Goal: Information Seeking & Learning: Learn about a topic

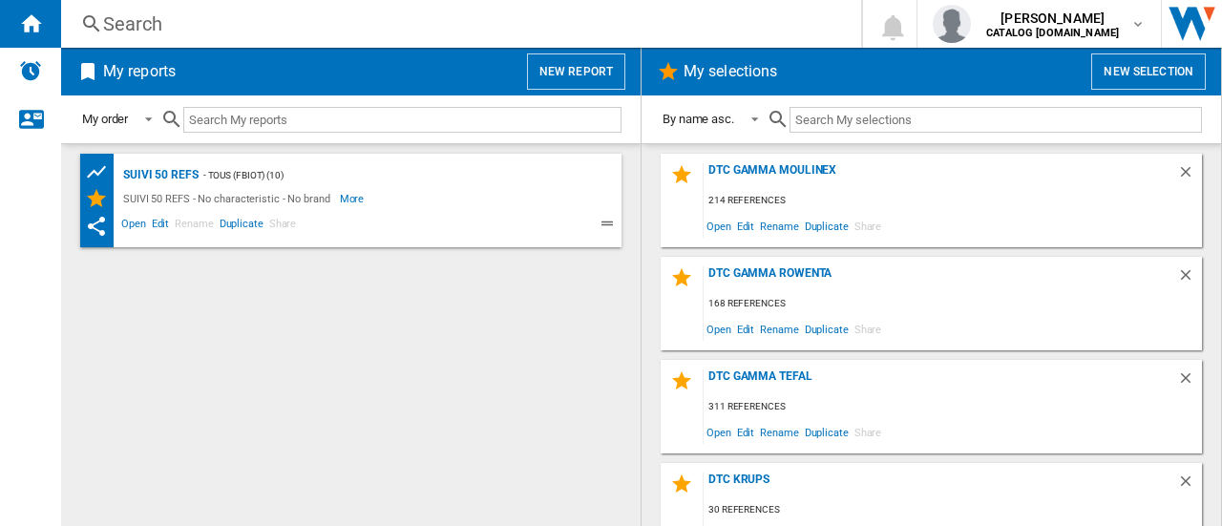
click at [137, 30] on div "Search" at bounding box center [457, 24] width 708 height 27
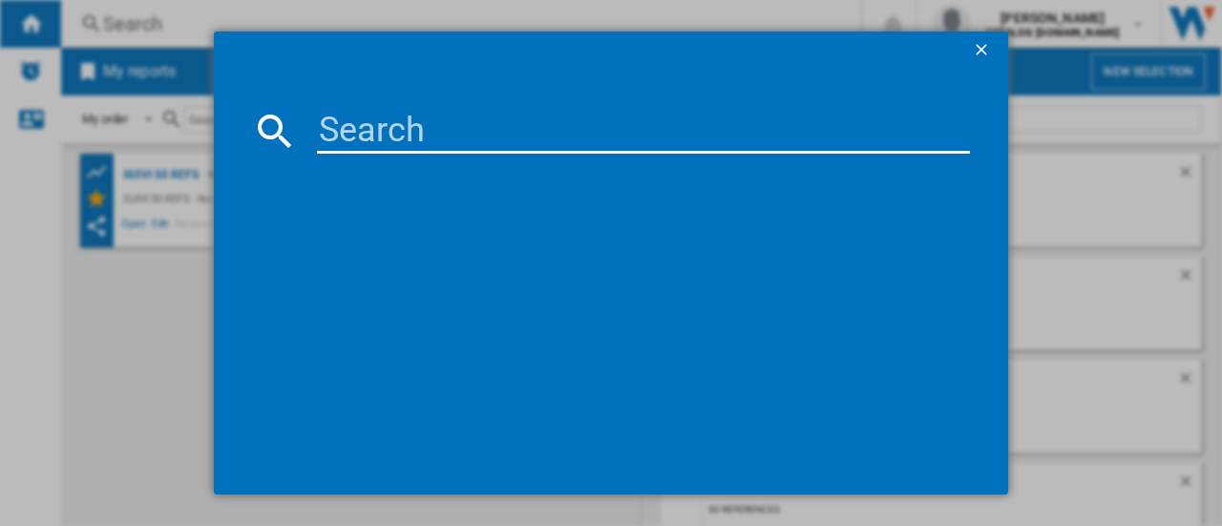
click at [365, 127] on input at bounding box center [643, 131] width 653 height 46
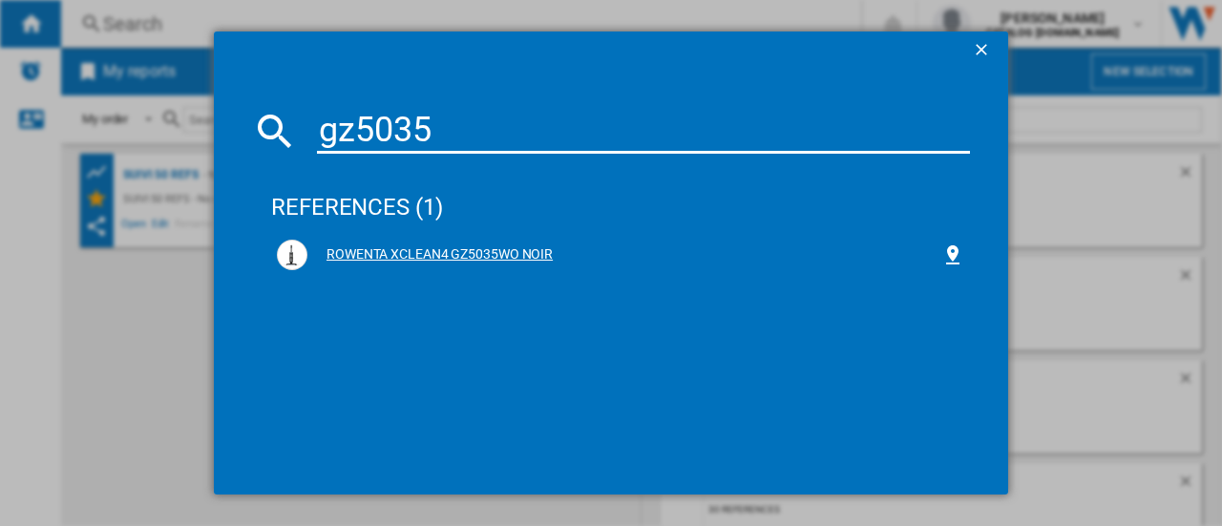
type input "gz5035"
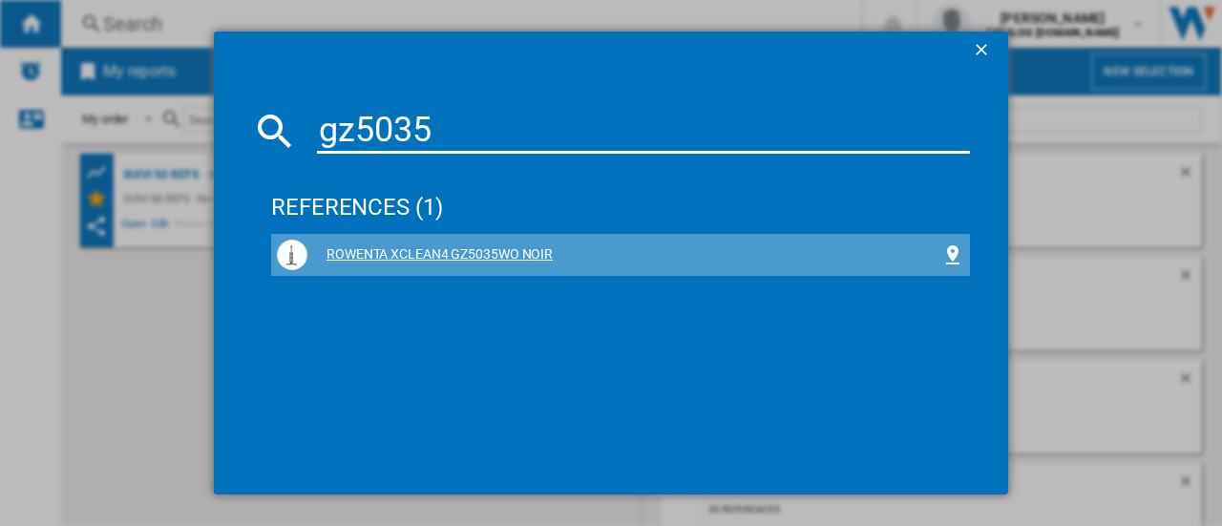
click at [506, 258] on div "ROWENTA XCLEAN4 GZ5035WO NOIR" at bounding box center [624, 254] width 634 height 19
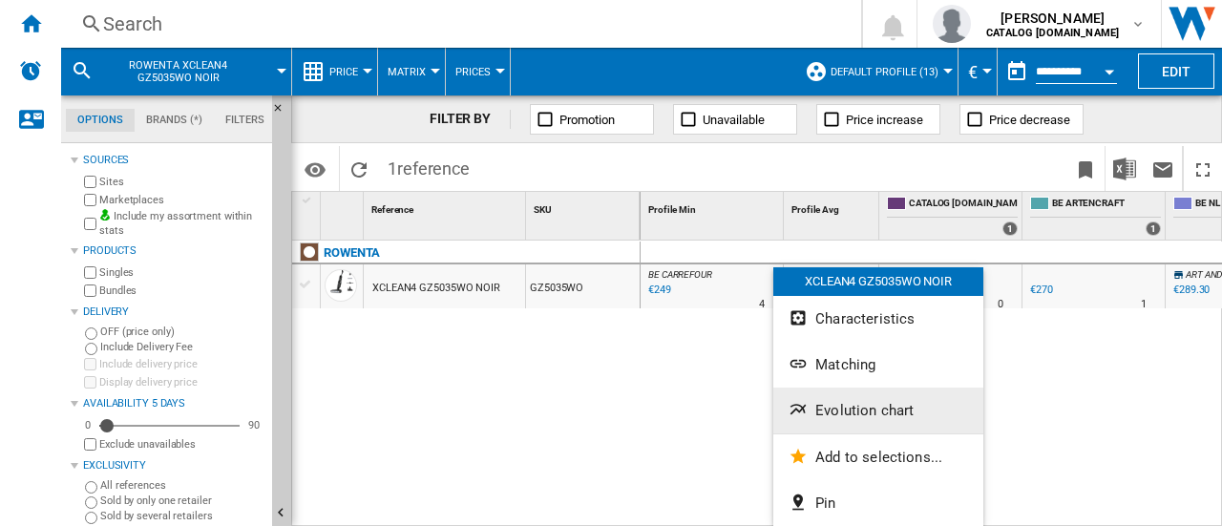
click at [849, 410] on span "Evolution chart" at bounding box center [864, 410] width 98 height 17
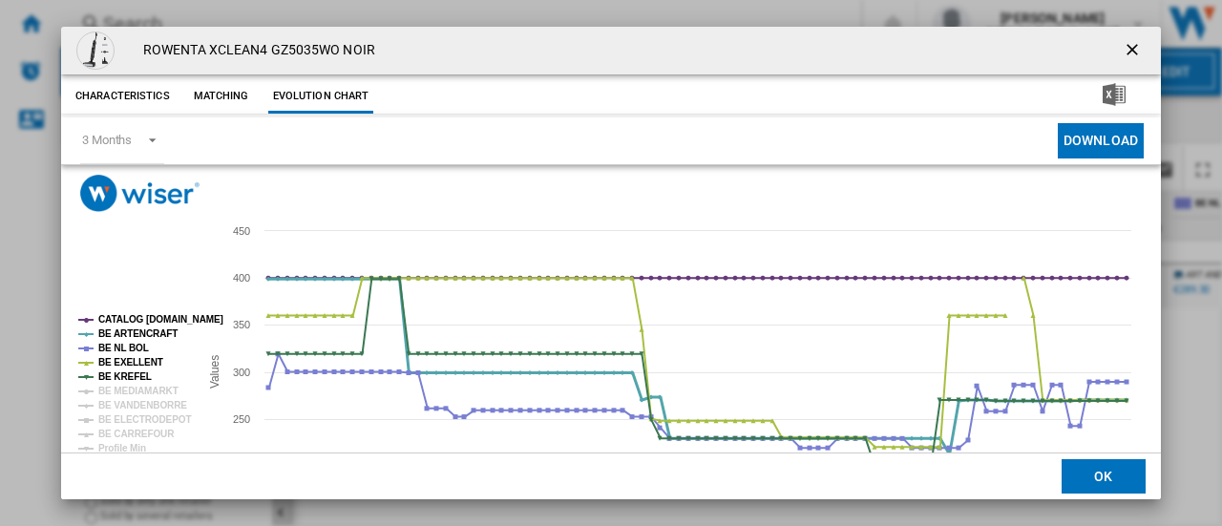
click at [111, 331] on tspan "BE ARTENCRAFT" at bounding box center [137, 333] width 79 height 11
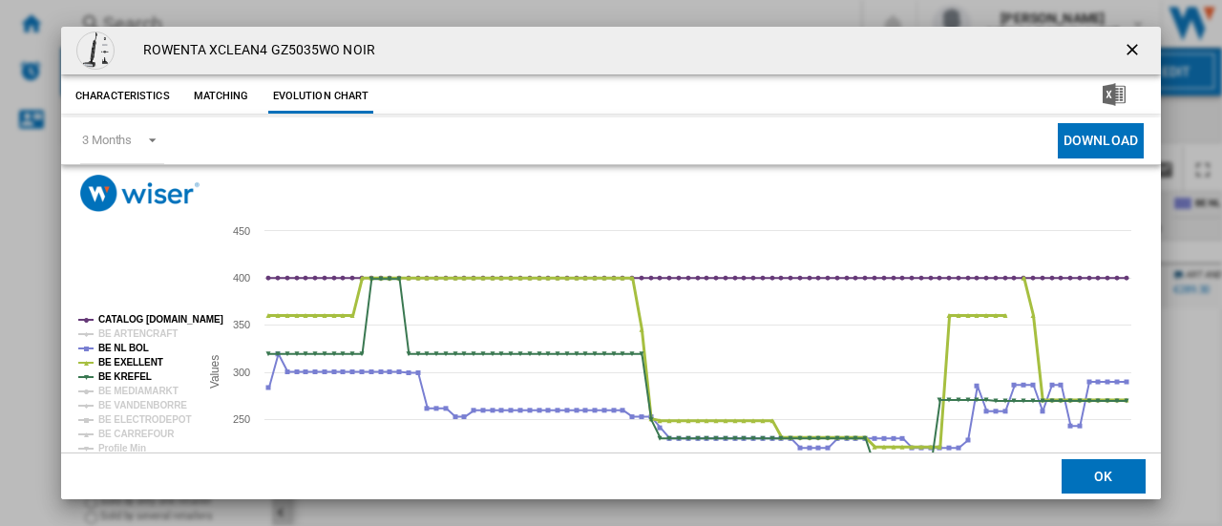
click at [117, 365] on tspan "BE EXELLENT" at bounding box center [130, 362] width 65 height 11
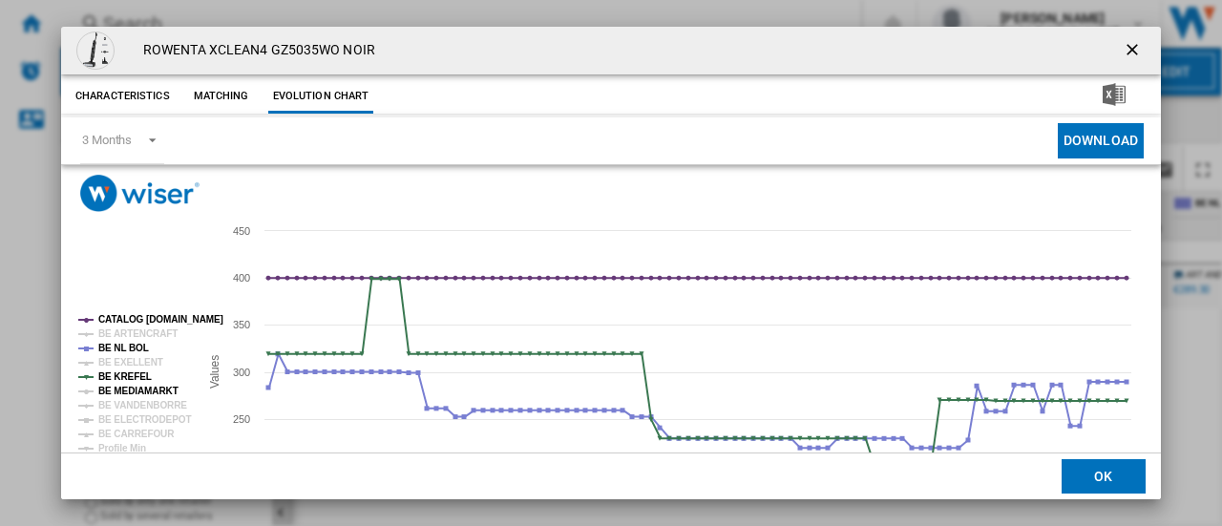
click at [122, 390] on tspan "BE MEDIAMARKT" at bounding box center [138, 391] width 80 height 11
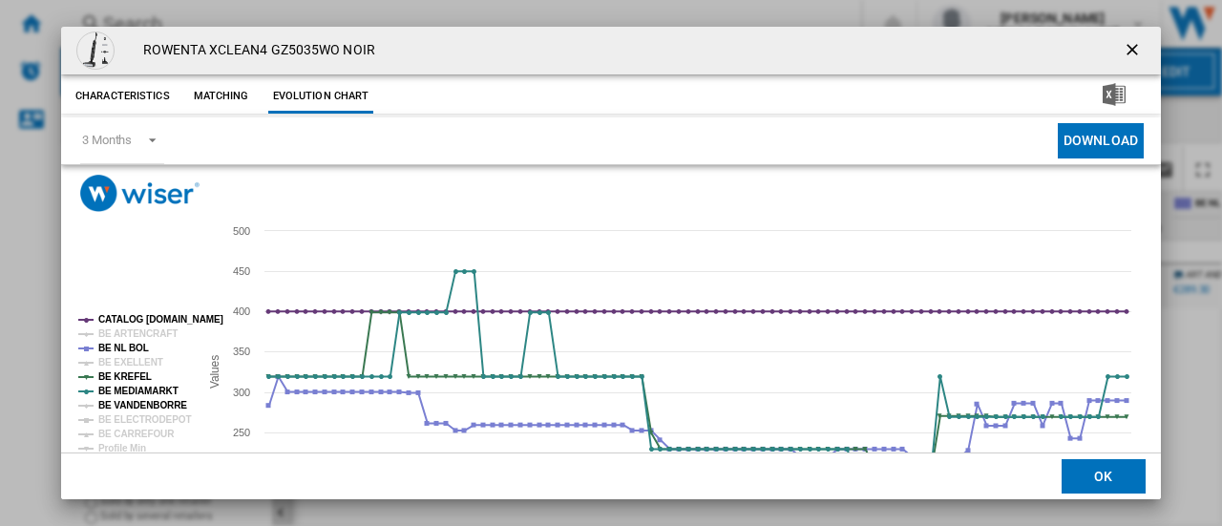
click at [126, 405] on tspan "BE VANDENBORRE" at bounding box center [142, 405] width 89 height 11
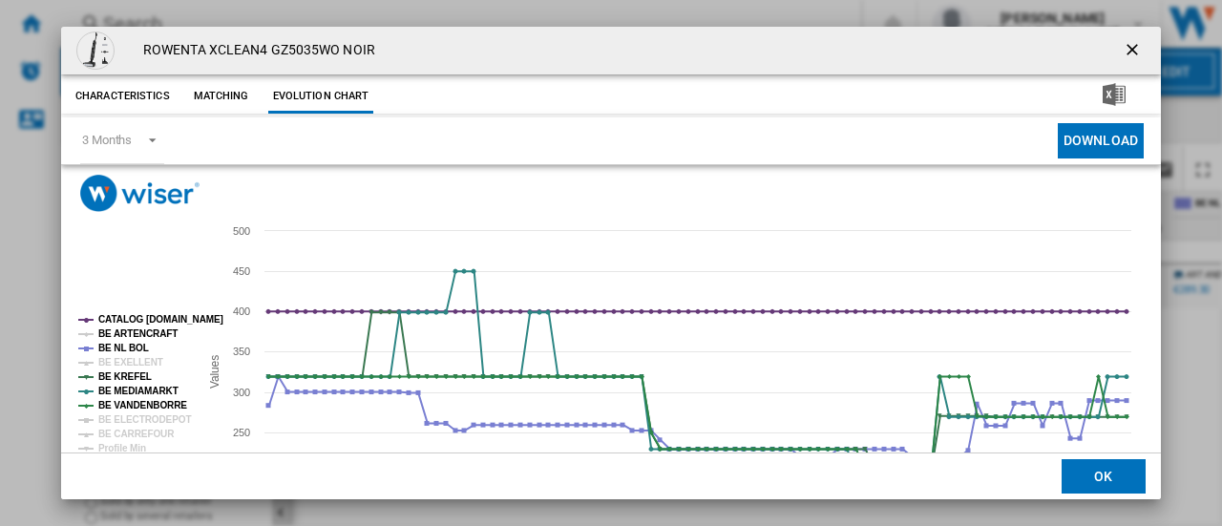
click at [116, 339] on tspan "BE ARTENCRAFT" at bounding box center [137, 333] width 79 height 11
click at [115, 348] on tspan "BE NL BOL" at bounding box center [123, 348] width 51 height 11
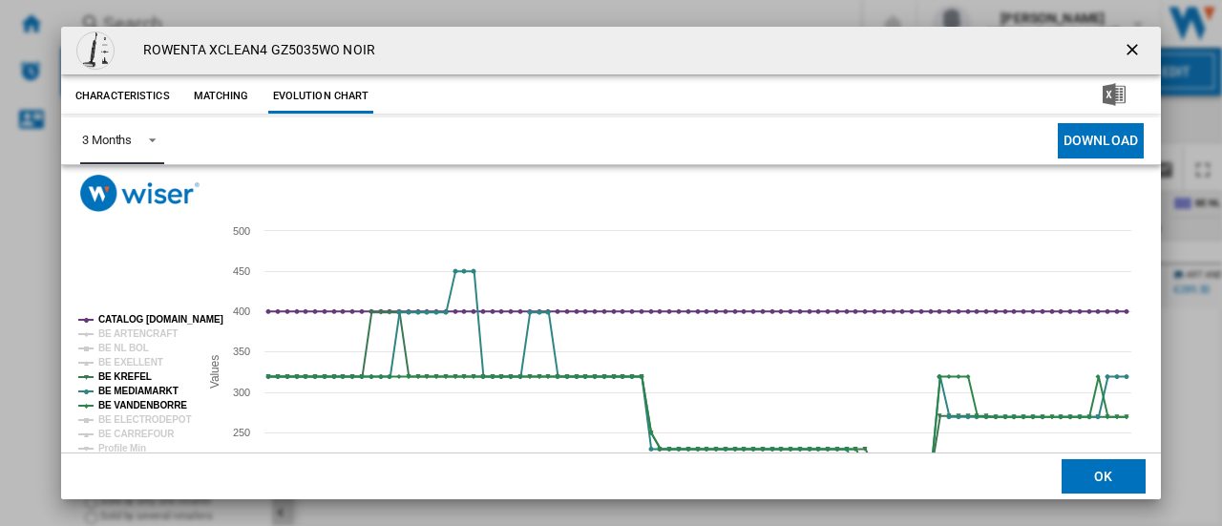
click at [156, 138] on span "Product popup" at bounding box center [147, 138] width 23 height 17
click at [137, 187] on md-option "6 Months" at bounding box center [132, 187] width 130 height 46
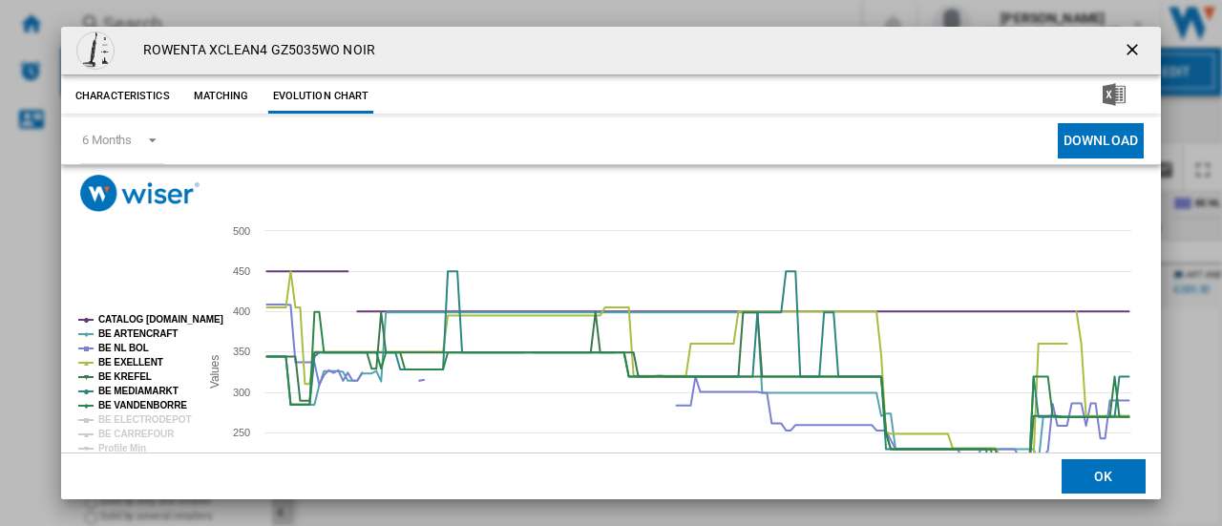
scroll to position [141, 0]
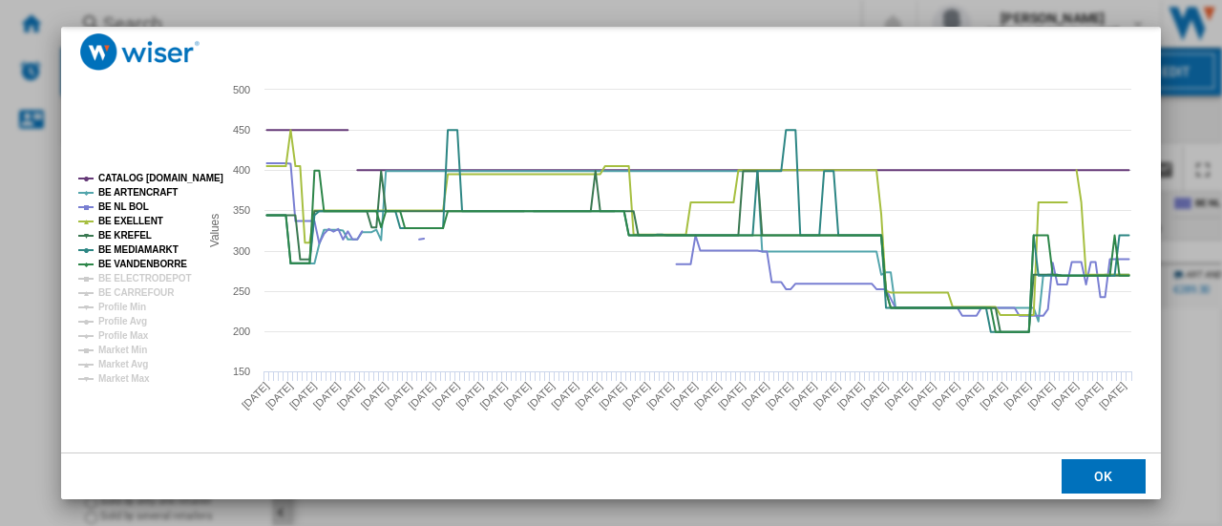
click at [1205, 156] on div "ROWENTA XCLEAN4 GZ5035WO NOIR Characteristics Matching Evolution chart price €3…" at bounding box center [611, 263] width 1222 height 526
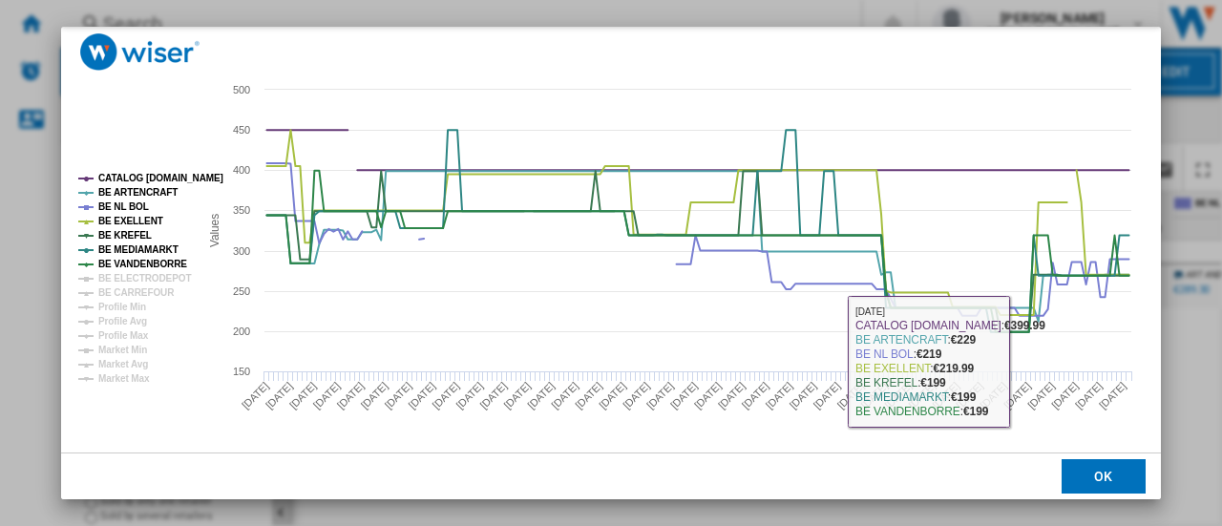
click at [1112, 478] on button "OK" at bounding box center [1104, 476] width 84 height 34
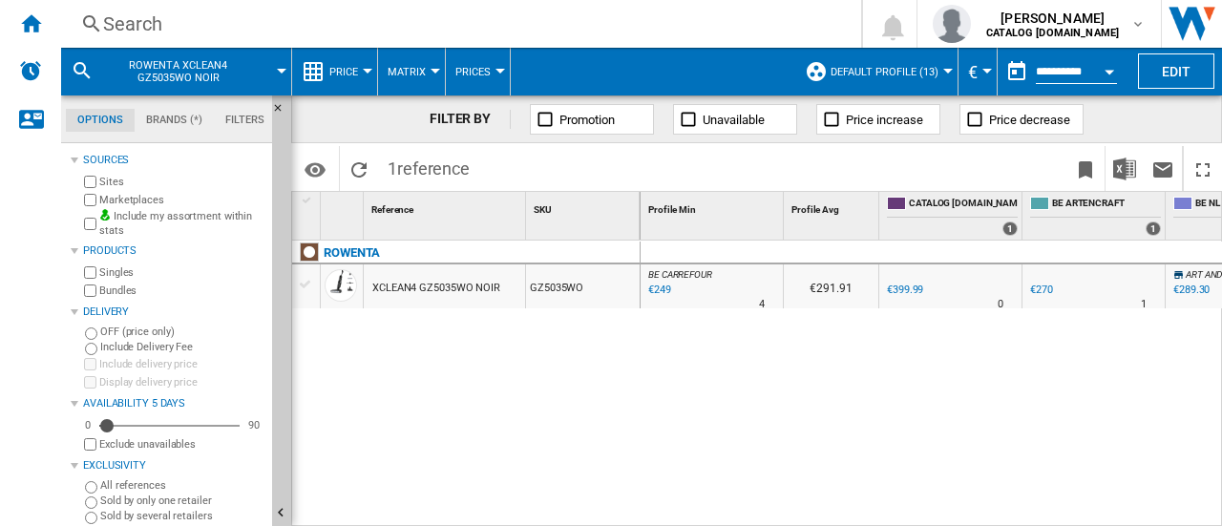
click at [147, 27] on div "Search" at bounding box center [457, 24] width 708 height 27
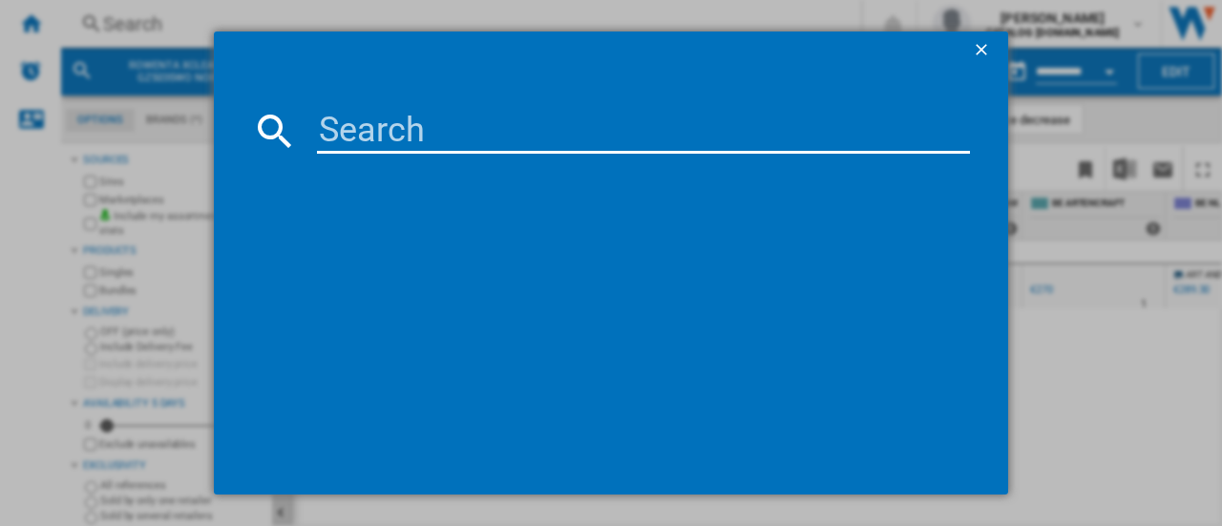
click at [392, 130] on input at bounding box center [643, 131] width 653 height 46
type input "ro4B25"
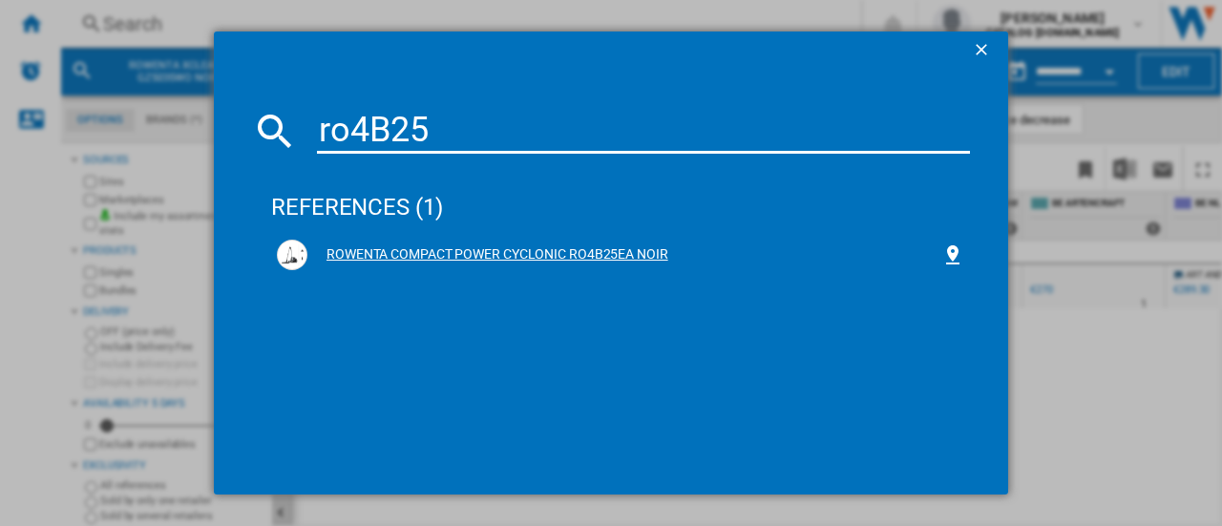
click at [480, 256] on div "ROWENTA COMPACT POWER CYCLONIC RO4B25EA NOIR" at bounding box center [624, 254] width 634 height 19
